Goal: Navigation & Orientation: Find specific page/section

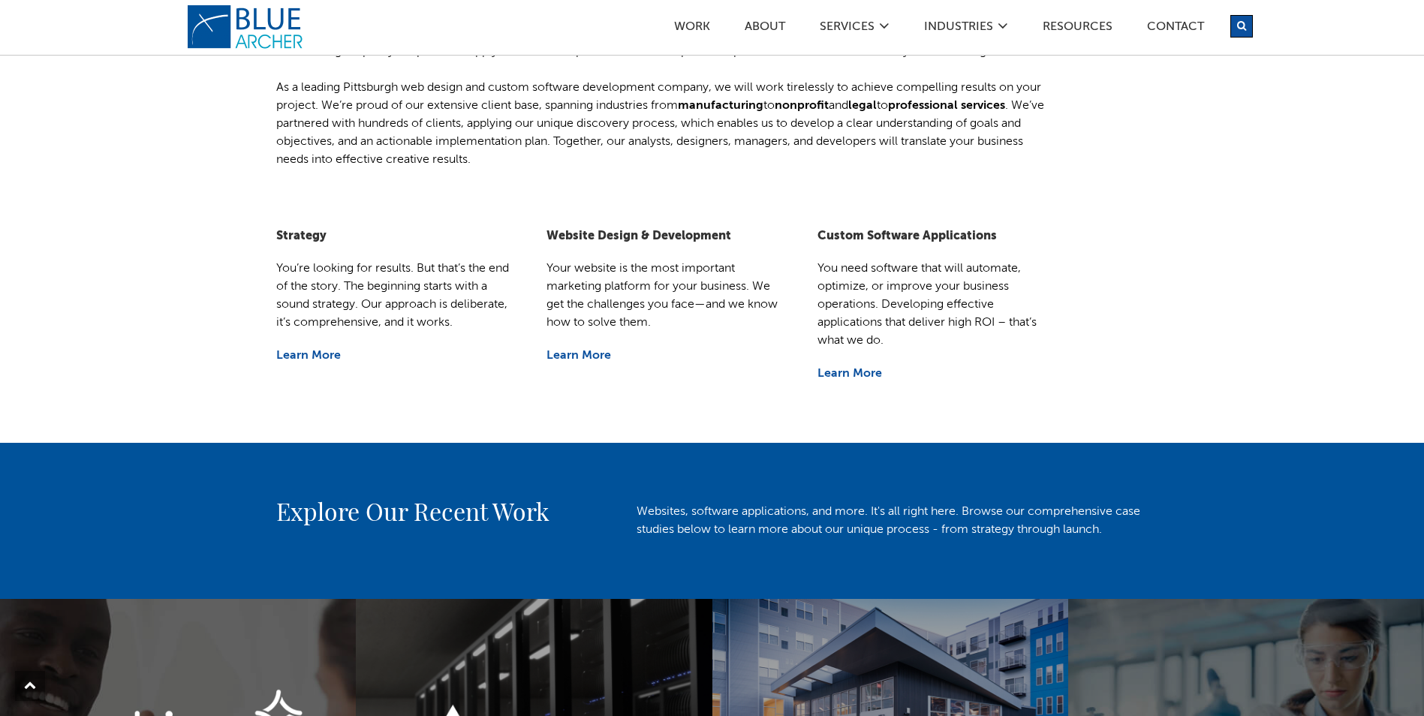
scroll to position [379, 0]
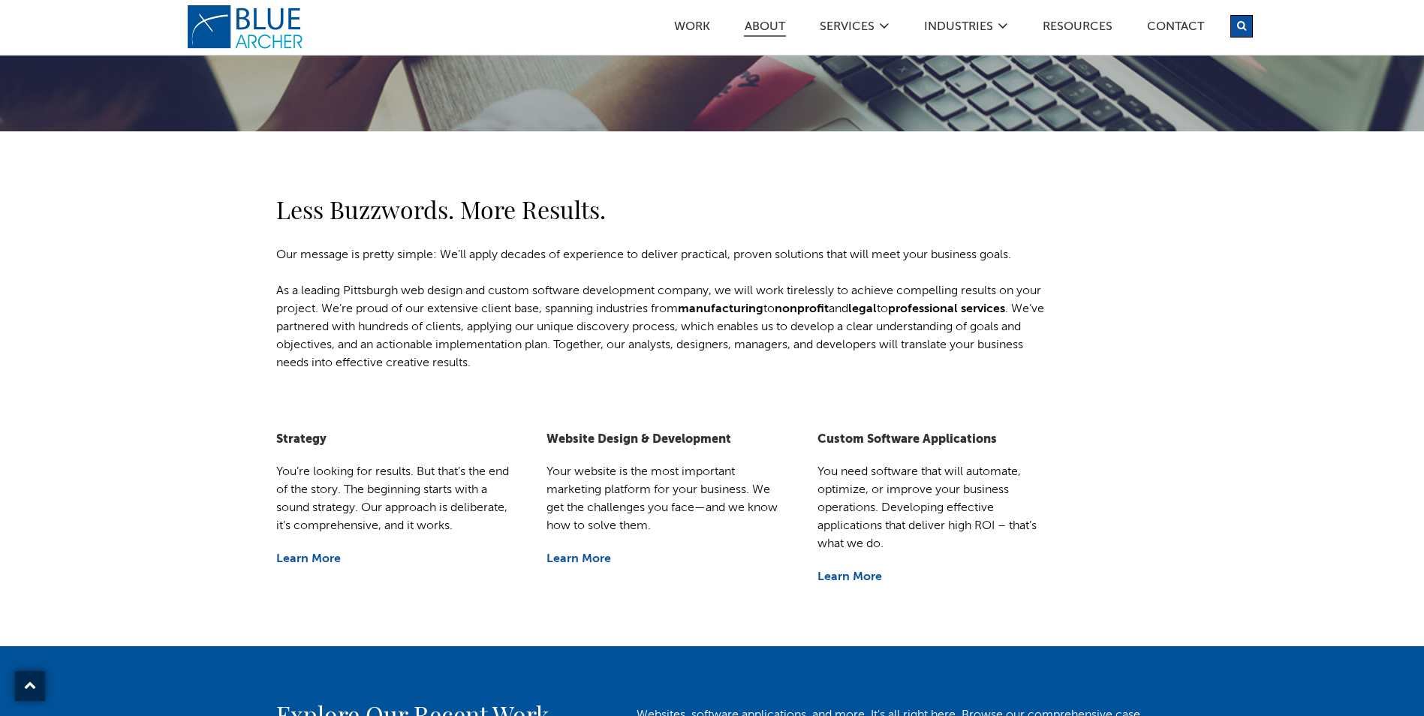
click at [768, 21] on link "ABOUT" at bounding box center [765, 29] width 42 height 16
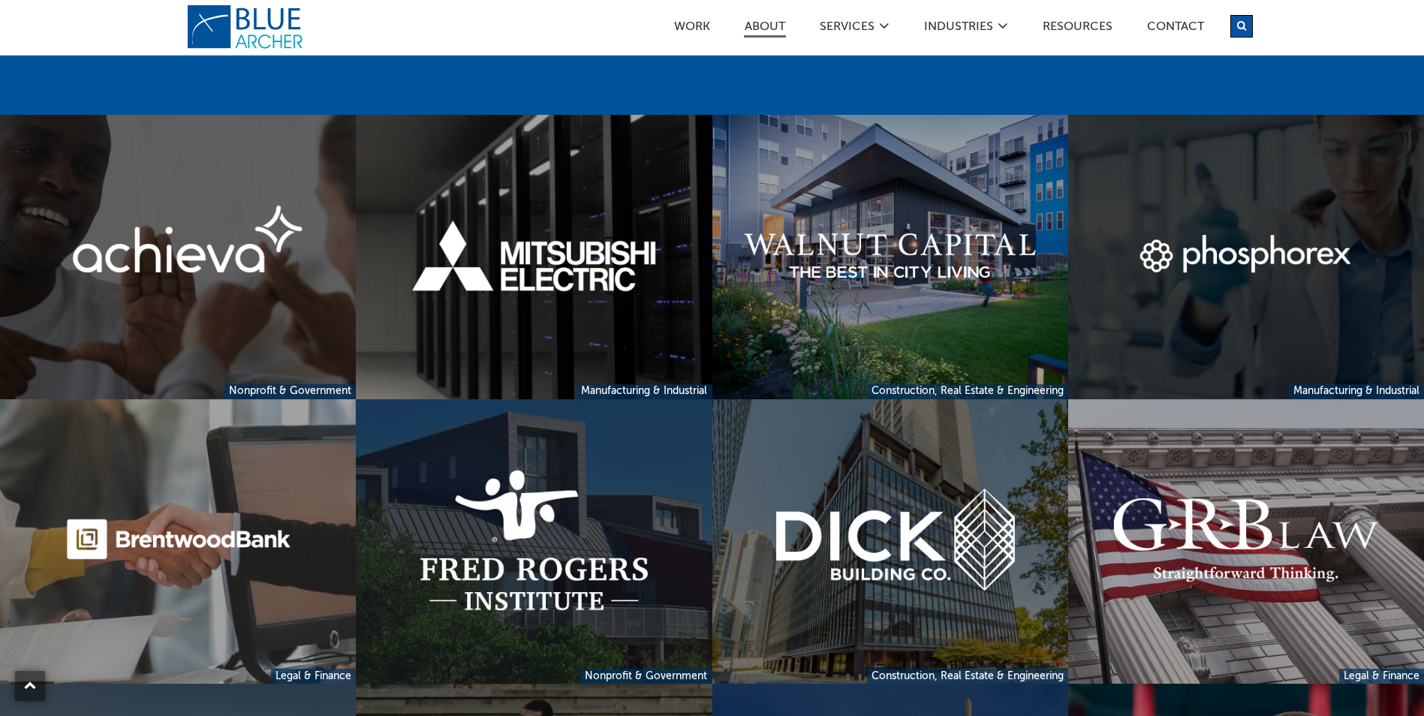
scroll to position [3528, 0]
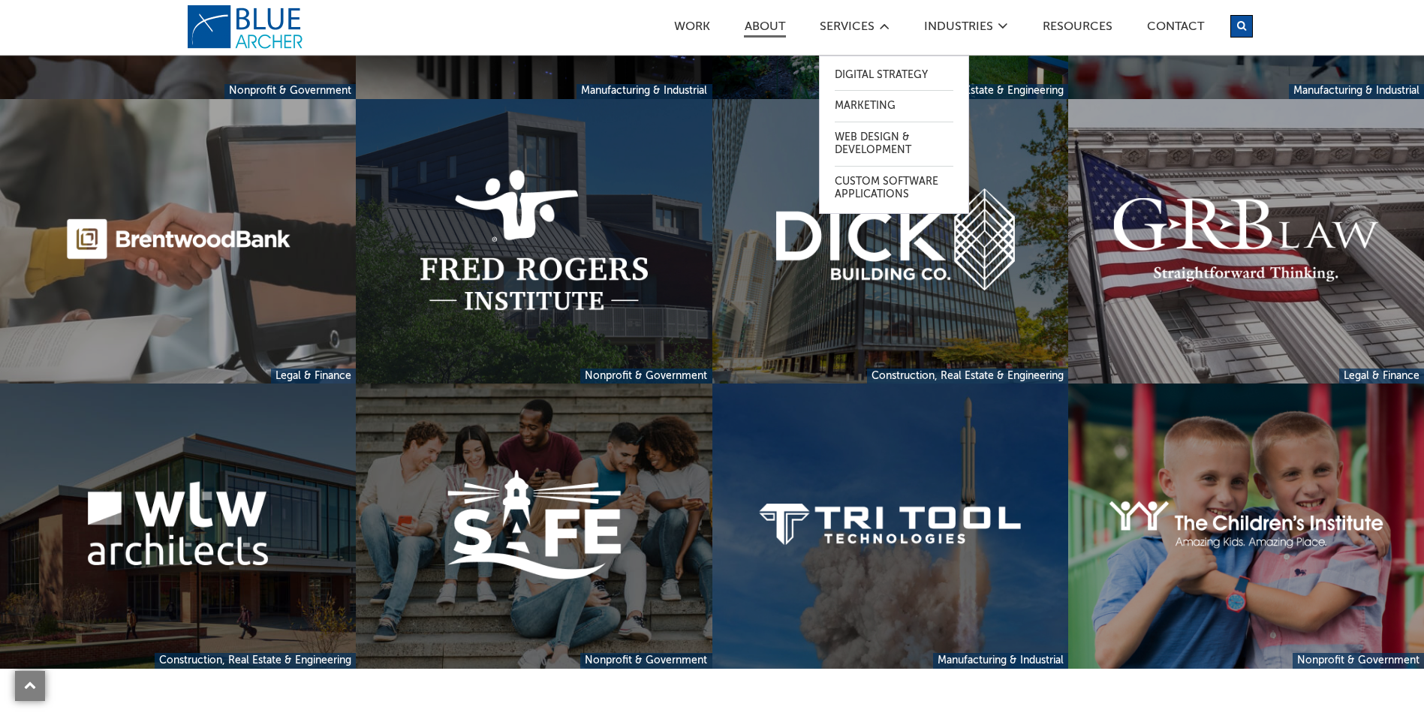
click at [879, 23] on icon at bounding box center [884, 26] width 11 height 12
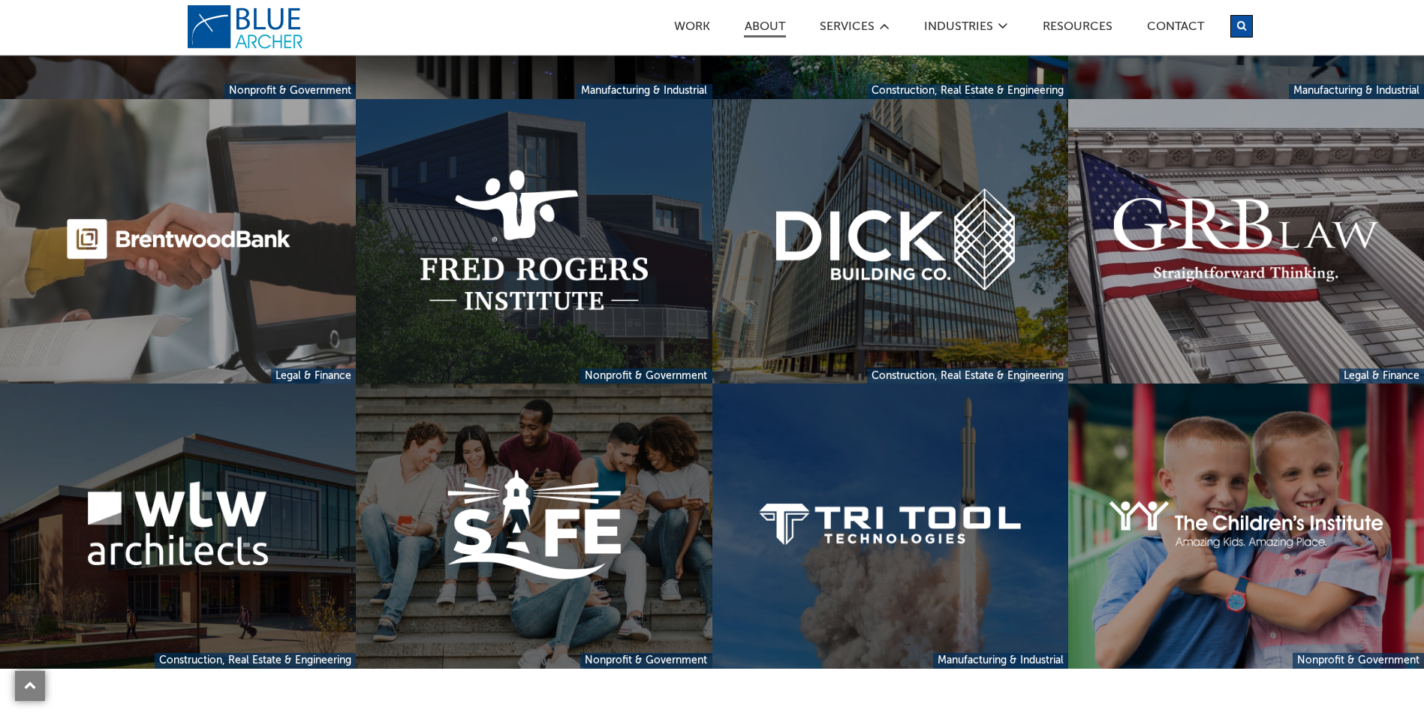
click at [876, 23] on li "SERVICES Digital Strategy Marketing Web Design & Development Custom Software Ap…" at bounding box center [854, 26] width 71 height 13
click at [887, 31] on icon at bounding box center [884, 26] width 11 height 12
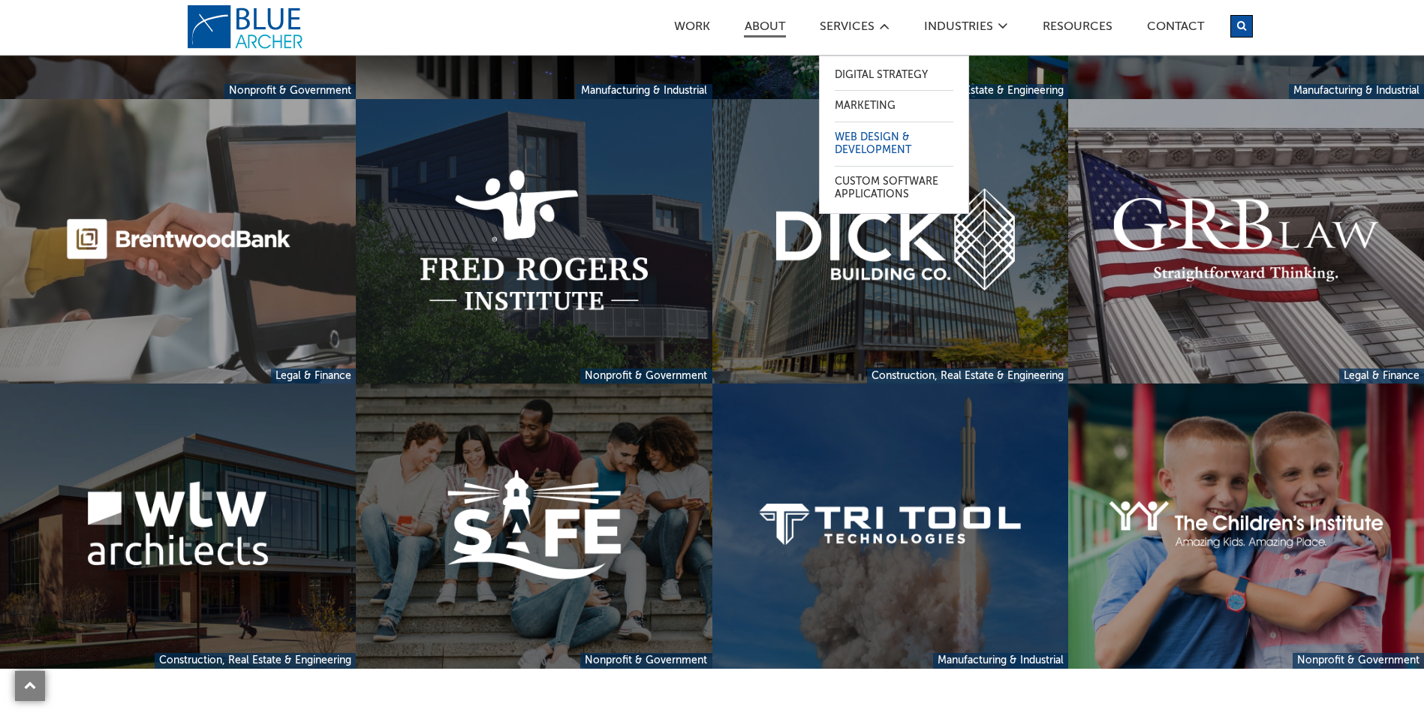
click at [883, 132] on link "Web Design & Development" at bounding box center [894, 144] width 119 height 44
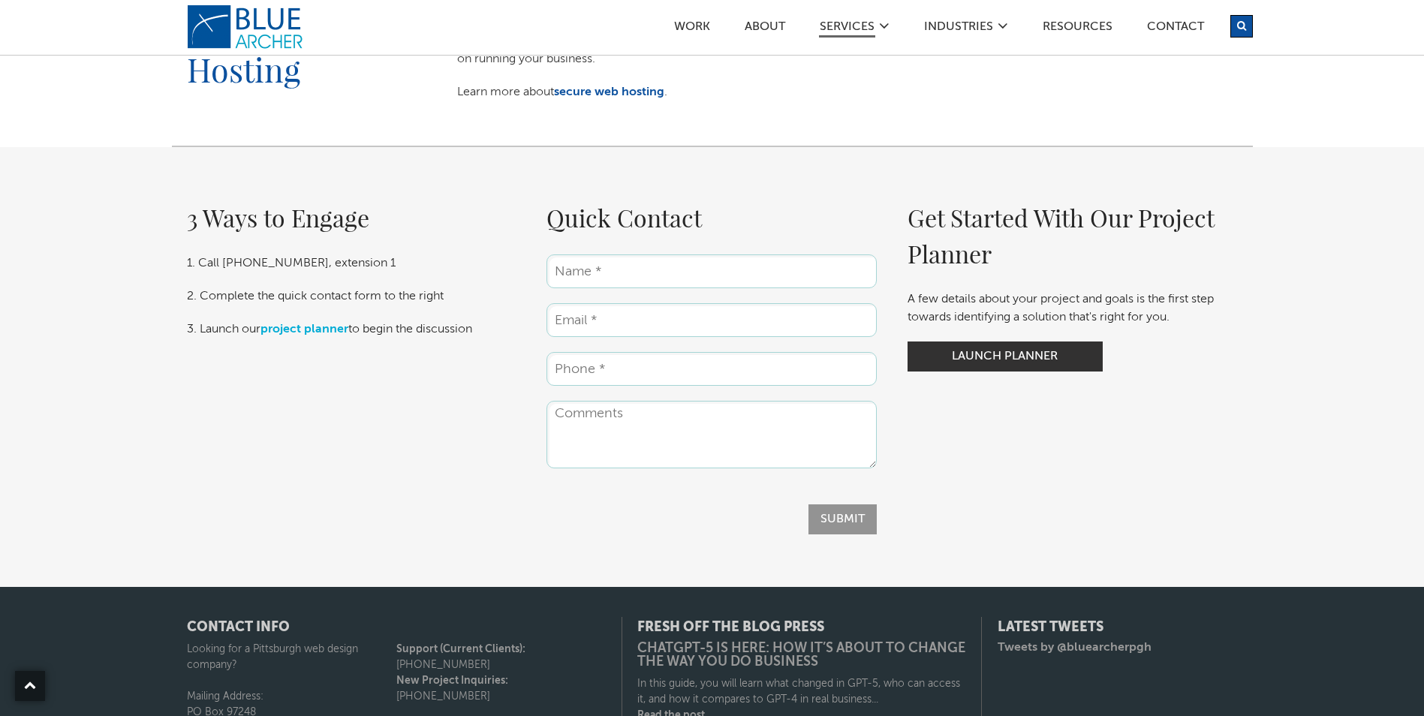
scroll to position [2027, 0]
